Goal: Task Accomplishment & Management: Complete application form

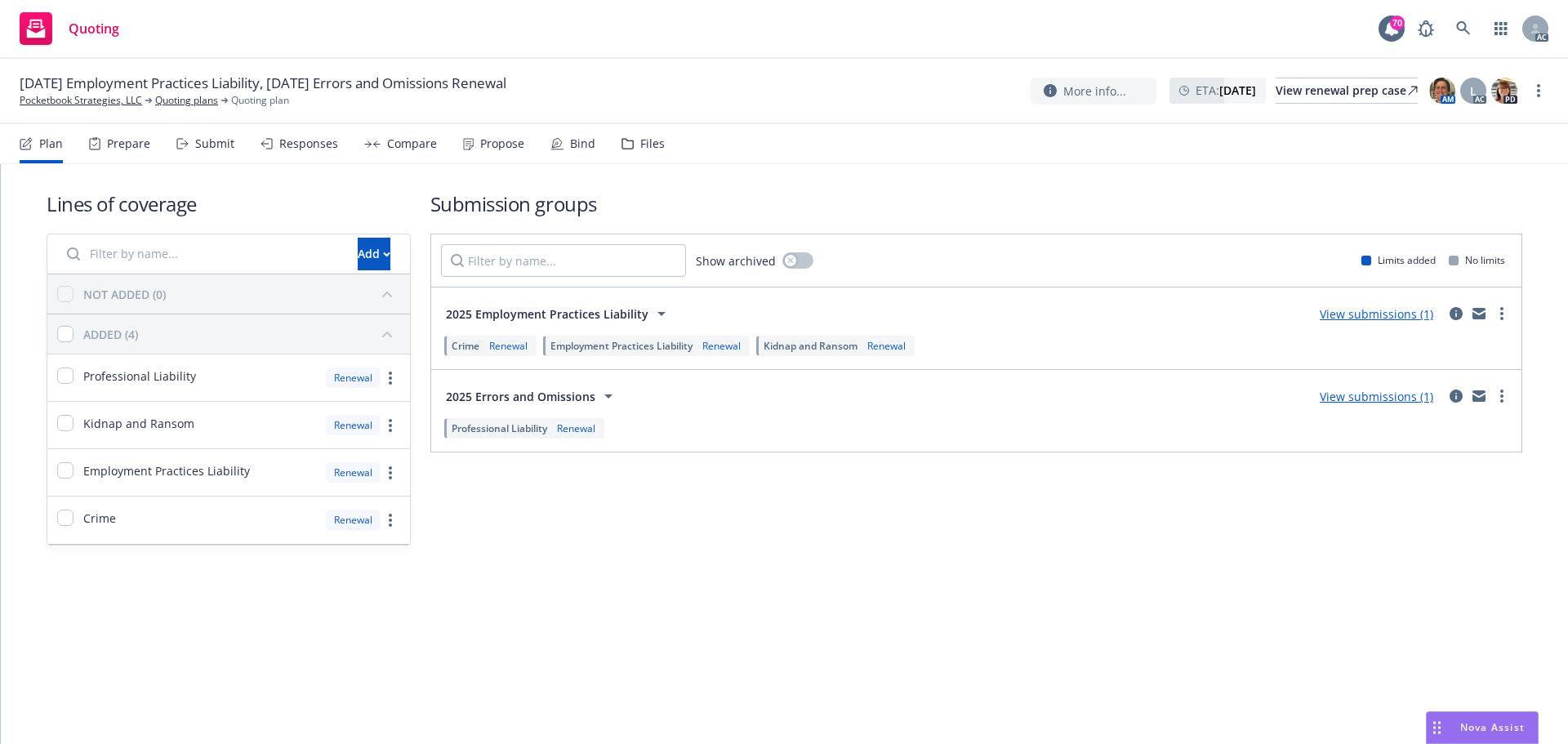
click at [204, 149] on div "Submit" at bounding box center [214, 144] width 39 height 13
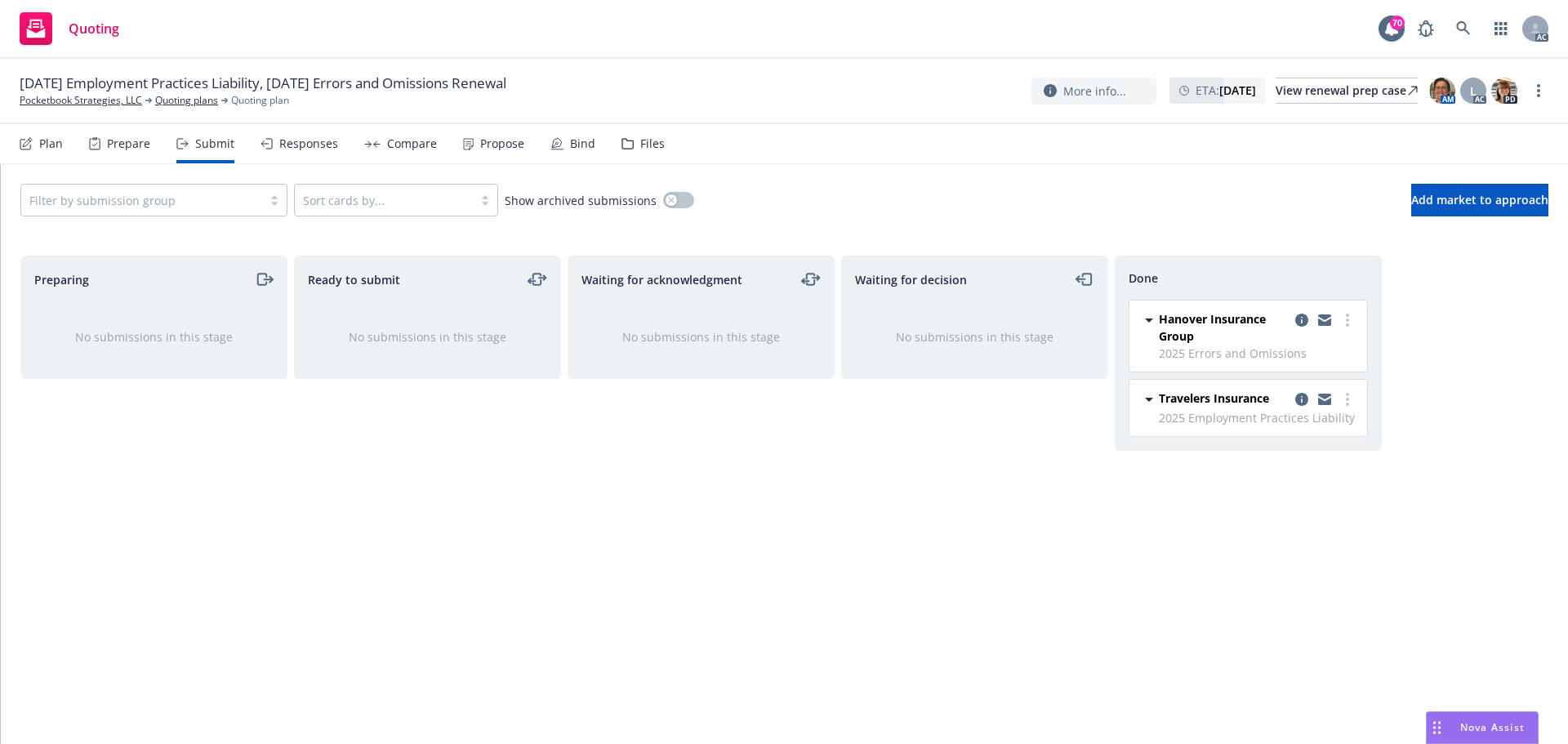
click at [288, 148] on div "Responses" at bounding box center [309, 144] width 59 height 13
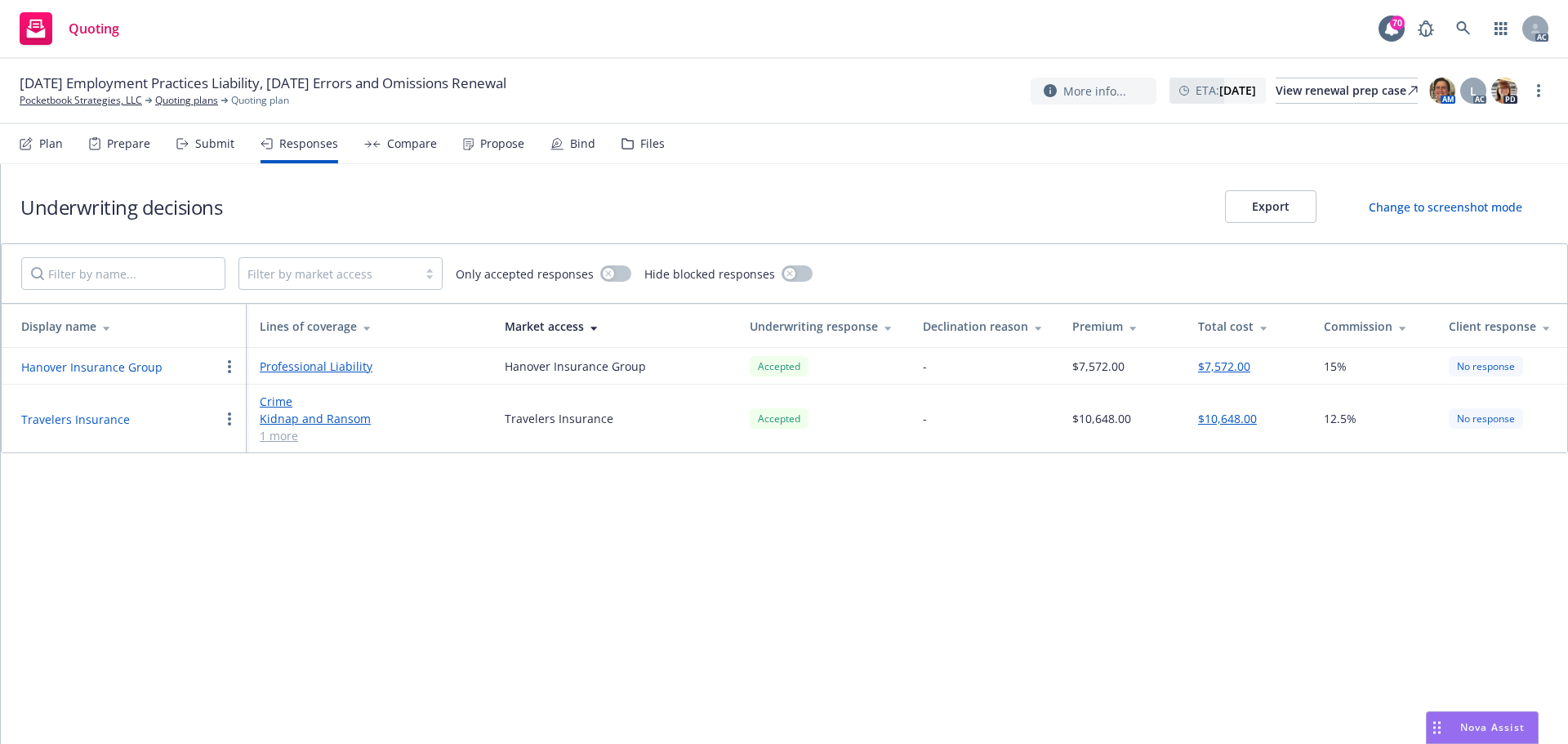
click at [487, 146] on div "Propose" at bounding box center [502, 144] width 45 height 13
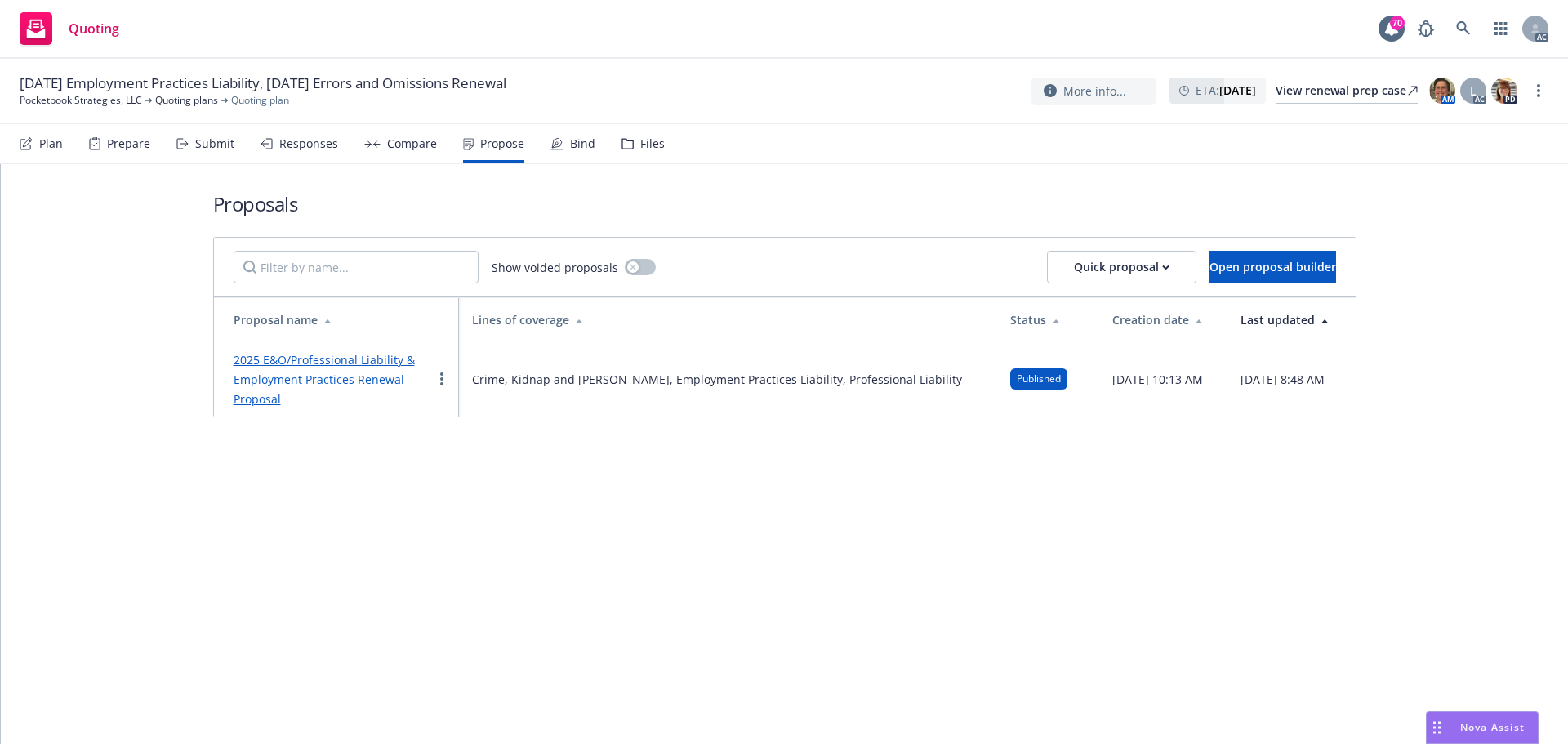
click at [301, 152] on div "Responses" at bounding box center [300, 143] width 78 height 39
